Goal: Navigation & Orientation: Find specific page/section

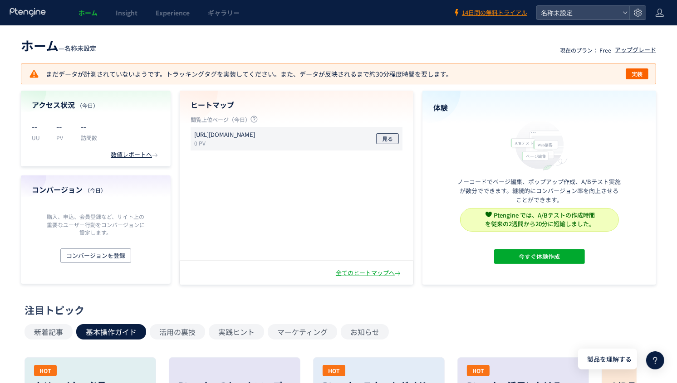
click at [387, 141] on span "見る" at bounding box center [387, 138] width 11 height 11
click at [251, 134] on p "[URL][DOMAIN_NAME]" at bounding box center [224, 135] width 61 height 9
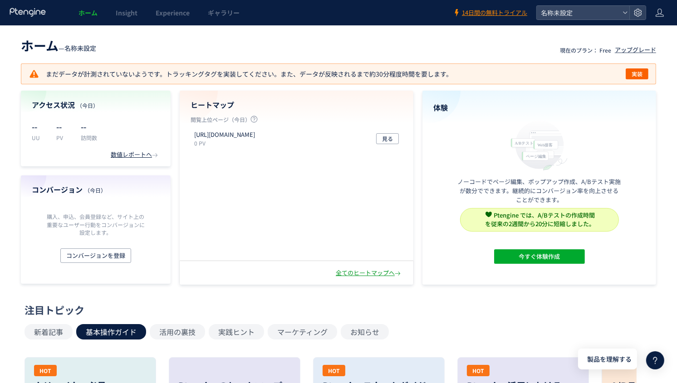
click at [347, 272] on div "全てのヒートマップへ" at bounding box center [369, 273] width 67 height 9
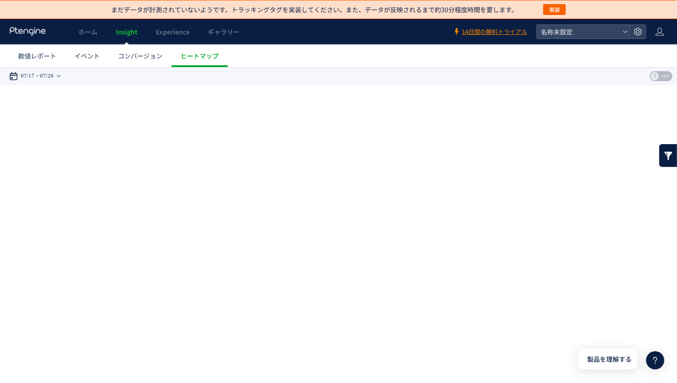
click at [40, 73] on div "07/17 07/20" at bounding box center [37, 76] width 57 height 18
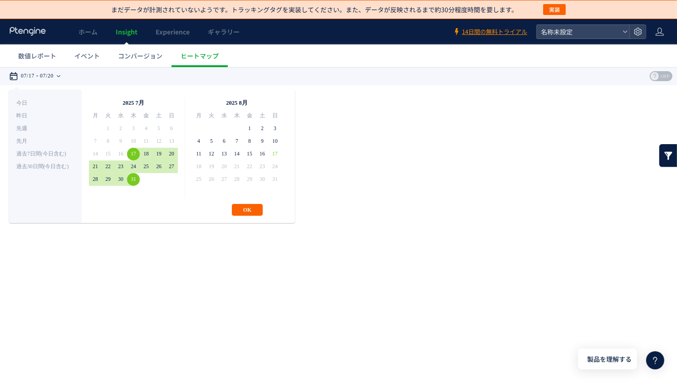
click at [245, 204] on button "OK" at bounding box center [247, 210] width 31 height 12
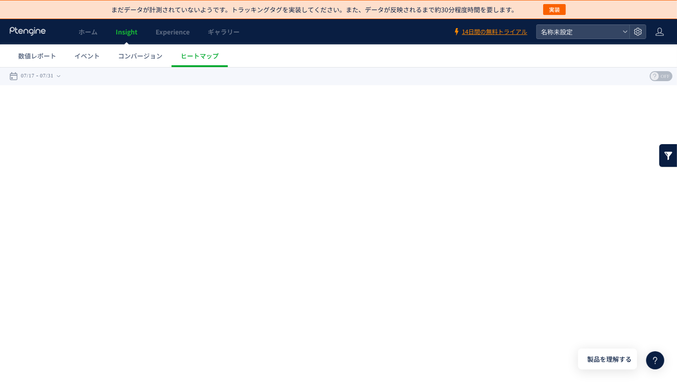
click at [659, 73] on span "OFF" at bounding box center [665, 76] width 14 height 10
click at [669, 158] on link at bounding box center [668, 155] width 18 height 23
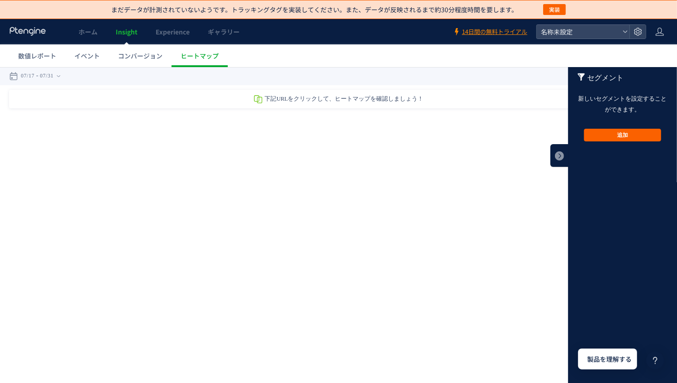
click at [631, 133] on button "追加" at bounding box center [622, 134] width 77 height 13
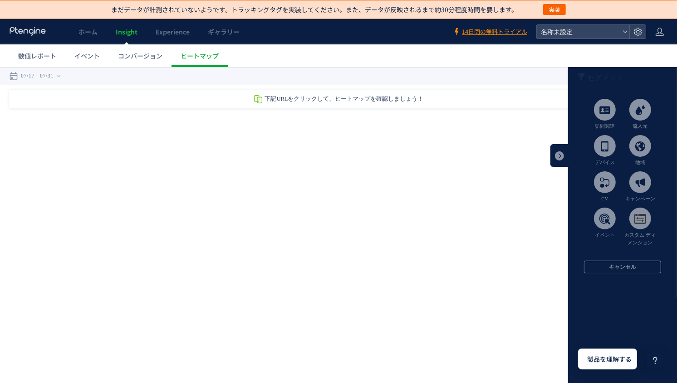
click at [491, 138] on div "戻る デフォルト設定では本日のデータを表示しています。 カレンダーでご覧になりたい期間を指定することができます。 07/17 07/31 [DATE] [DA…" at bounding box center [338, 148] width 677 height 163
click at [617, 267] on button "キャンセル" at bounding box center [622, 266] width 77 height 13
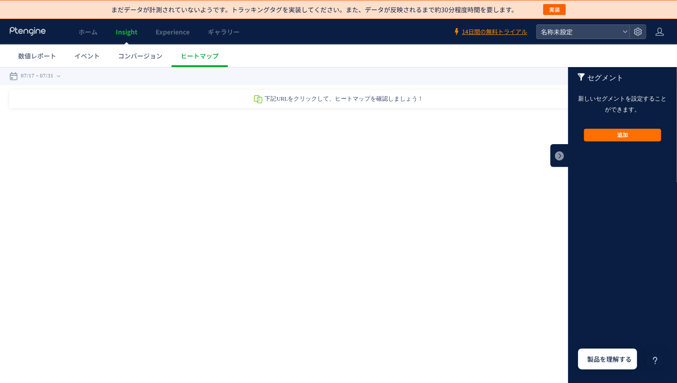
click at [275, 96] on span "下記URLをクリックして、ヒートマップを確認しましょう！" at bounding box center [344, 98] width 159 height 6
click at [559, 154] on link at bounding box center [559, 155] width 18 height 23
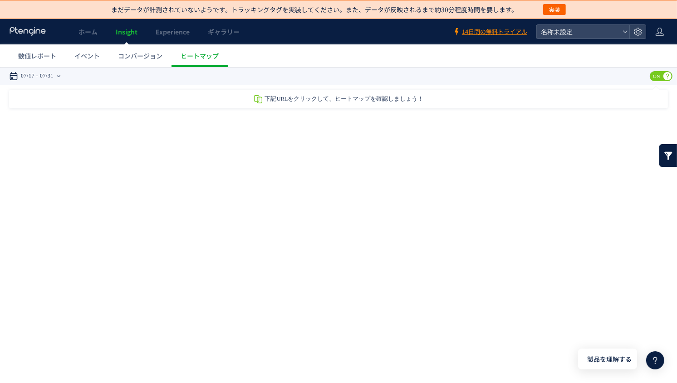
click at [43, 74] on time "07/31" at bounding box center [47, 76] width 14 height 18
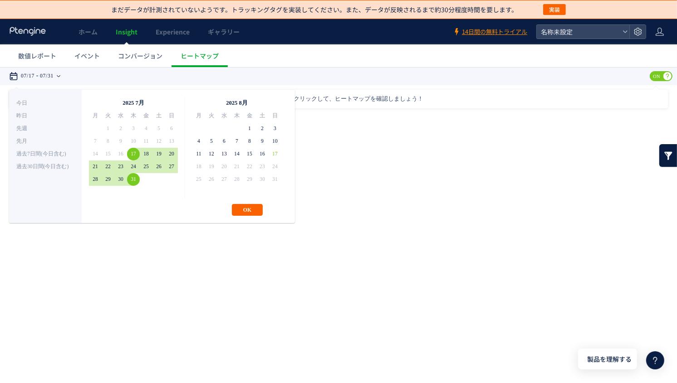
click at [246, 205] on button "OK" at bounding box center [247, 210] width 31 height 12
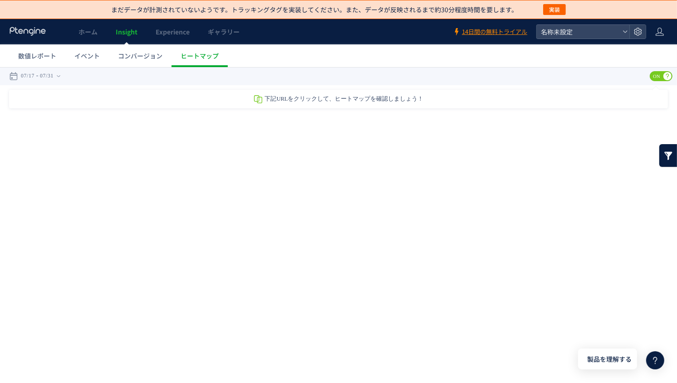
click at [259, 98] on icon at bounding box center [258, 99] width 10 height 10
click at [183, 59] on span "ヒートマップ" at bounding box center [200, 55] width 38 height 9
click at [129, 34] on span "Insight" at bounding box center [127, 31] width 22 height 9
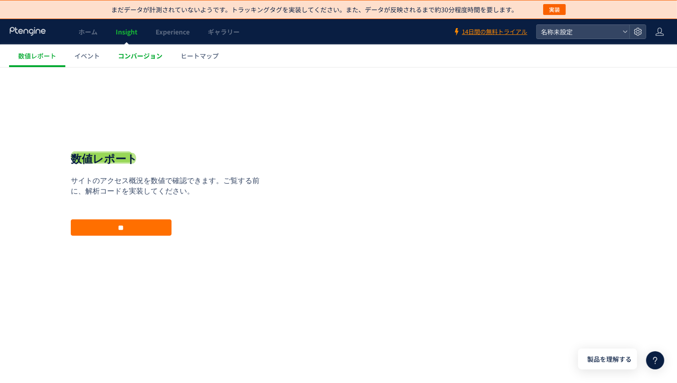
click at [155, 60] on link "コンバージョン" at bounding box center [140, 55] width 63 height 23
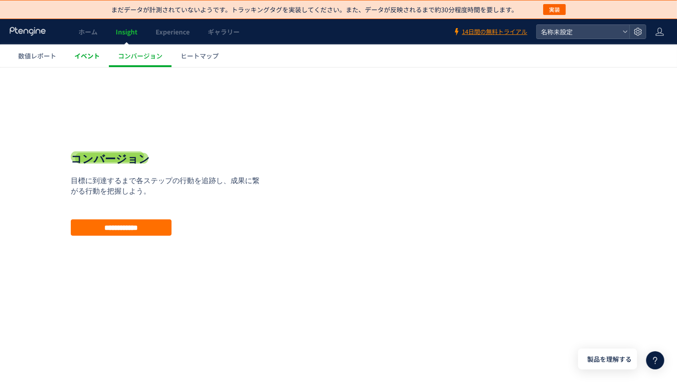
click at [76, 54] on span "イベント" at bounding box center [86, 55] width 25 height 9
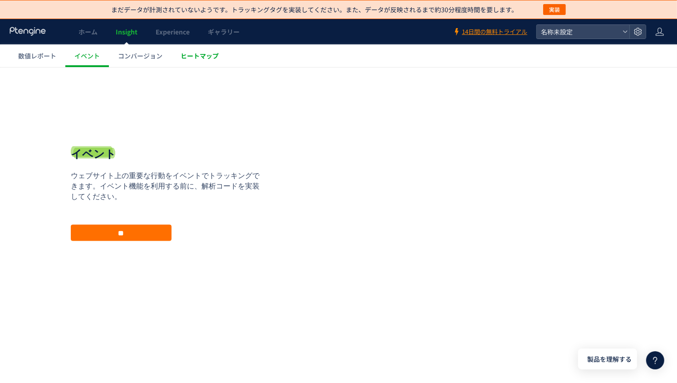
click at [193, 58] on span "ヒートマップ" at bounding box center [200, 55] width 38 height 9
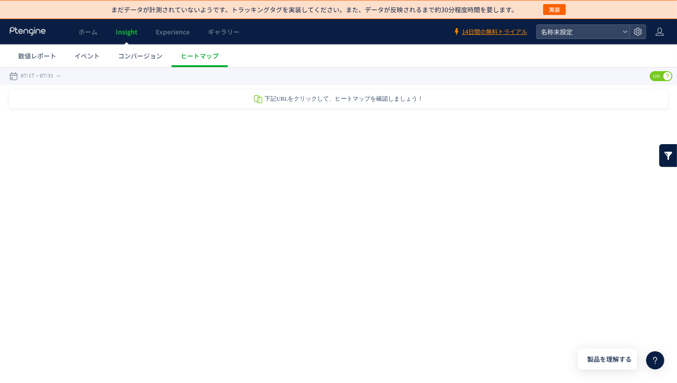
click at [352, 109] on div "戻る デフォルト設定では本日のデータを表示しています。 カレンダーでご覧になりたい期間を指定することができます。 07/17 07/31 [DATE] [DA…" at bounding box center [338, 148] width 677 height 163
click at [664, 154] on link at bounding box center [668, 155] width 18 height 23
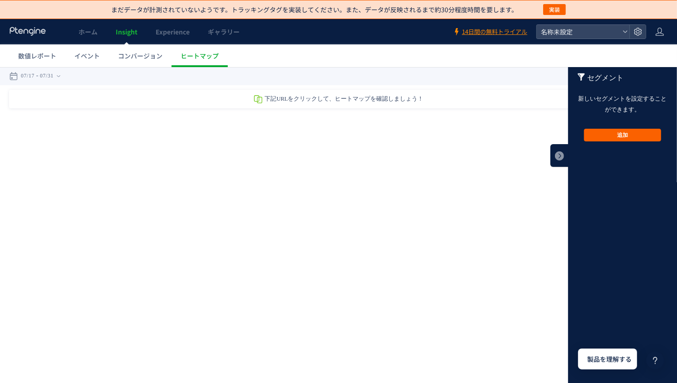
click at [617, 135] on button "追加" at bounding box center [622, 134] width 77 height 13
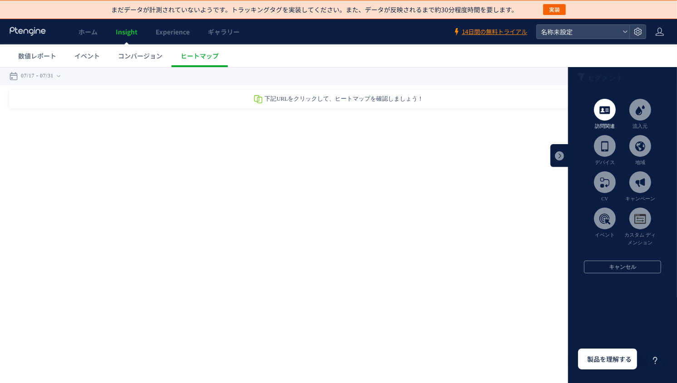
click at [606, 119] on span at bounding box center [605, 109] width 22 height 22
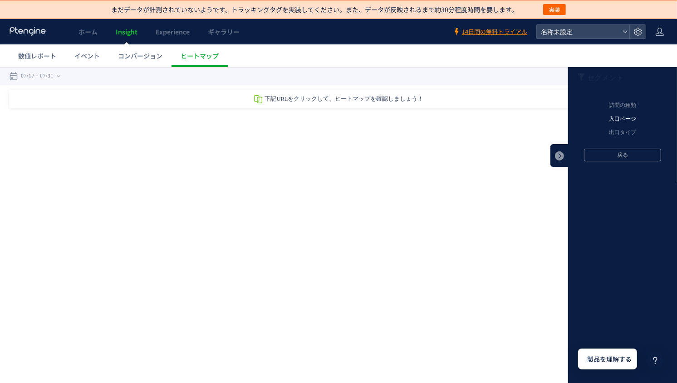
click at [618, 119] on li "入口ページ" at bounding box center [622, 119] width 109 height 14
click at [615, 109] on li "元のページ" at bounding box center [622, 105] width 109 height 14
click at [601, 174] on button "OK" at bounding box center [622, 173] width 77 height 13
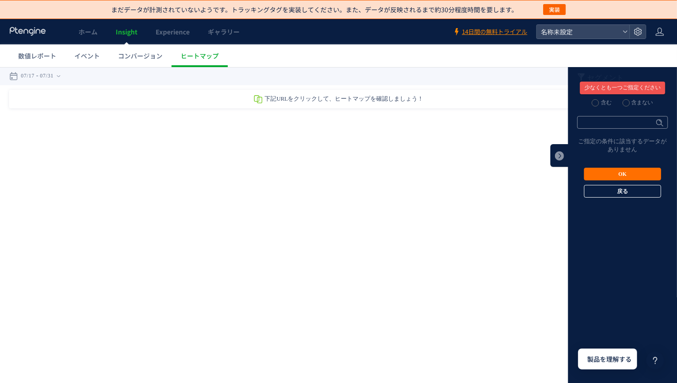
click at [603, 196] on button "戻る" at bounding box center [622, 191] width 77 height 13
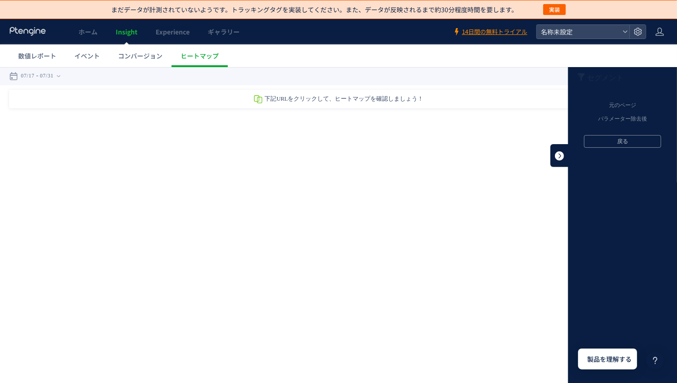
click at [566, 157] on link at bounding box center [559, 155] width 18 height 23
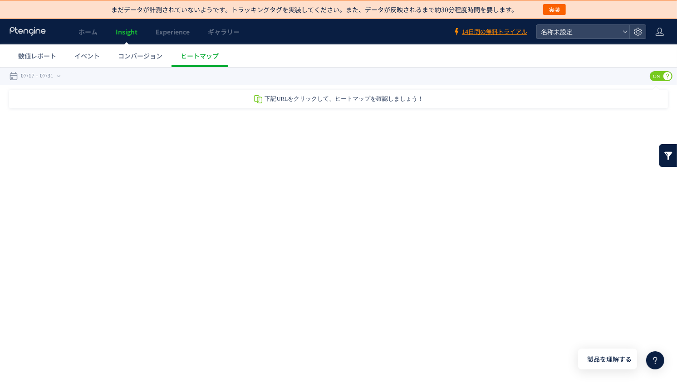
click at [260, 97] on icon at bounding box center [258, 99] width 10 height 10
click at [260, 97] on use at bounding box center [258, 99] width 8 height 8
click at [544, 9] on button "実装" at bounding box center [554, 9] width 23 height 11
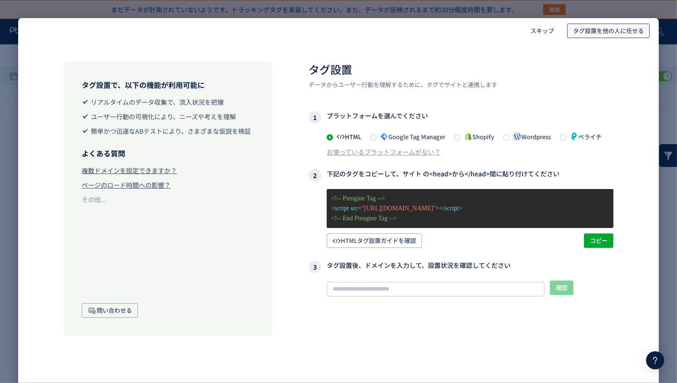
click at [600, 30] on span "タグ設置を他の人に任せる" at bounding box center [608, 31] width 71 height 15
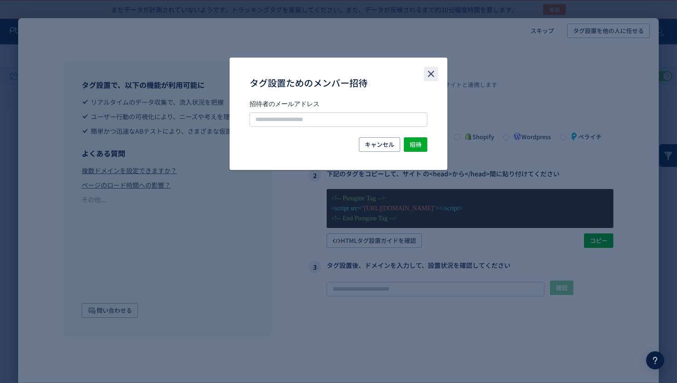
click at [436, 73] on icon "close" at bounding box center [431, 74] width 11 height 11
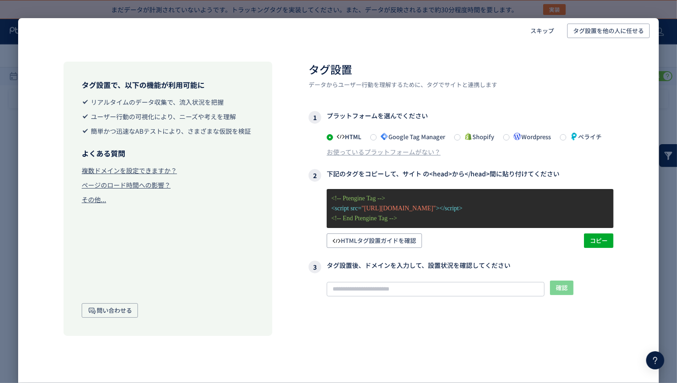
click at [91, 200] on div "その他..." at bounding box center [94, 199] width 25 height 9
click at [545, 27] on span "スキップ" at bounding box center [542, 31] width 24 height 15
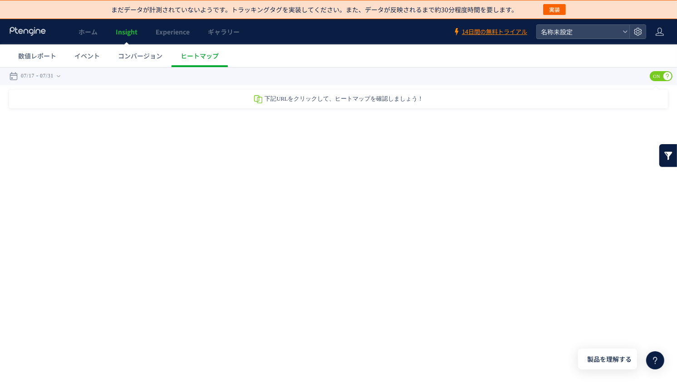
click at [224, 114] on div "戻る デフォルト設定では本日のデータを表示しています。 カレンダーでご覧になりたい期間を指定することができます。 07/17 07/31 [DATE] [DA…" at bounding box center [338, 148] width 677 height 163
click at [147, 56] on span "コンバージョン" at bounding box center [140, 55] width 44 height 9
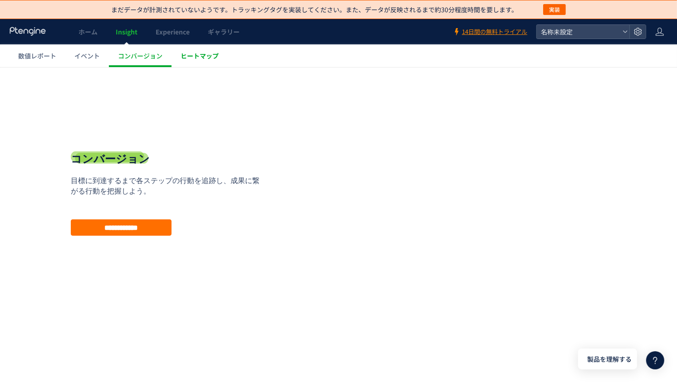
click at [200, 58] on span "ヒートマップ" at bounding box center [200, 55] width 38 height 9
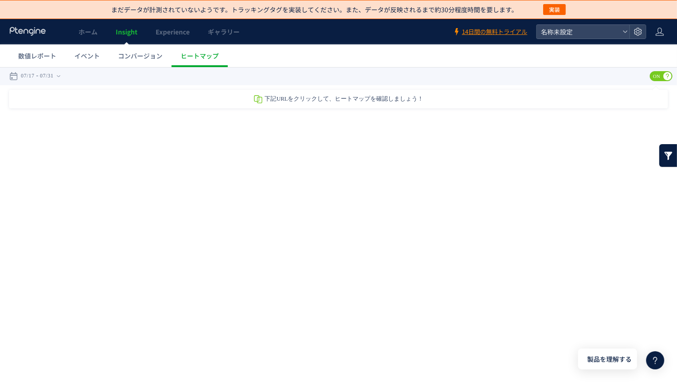
click at [40, 36] on link at bounding box center [28, 32] width 38 height 10
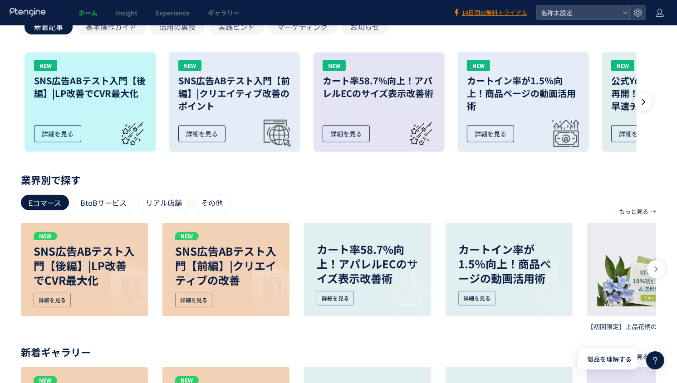
scroll to position [406, 0]
